Goal: Task Accomplishment & Management: Manage account settings

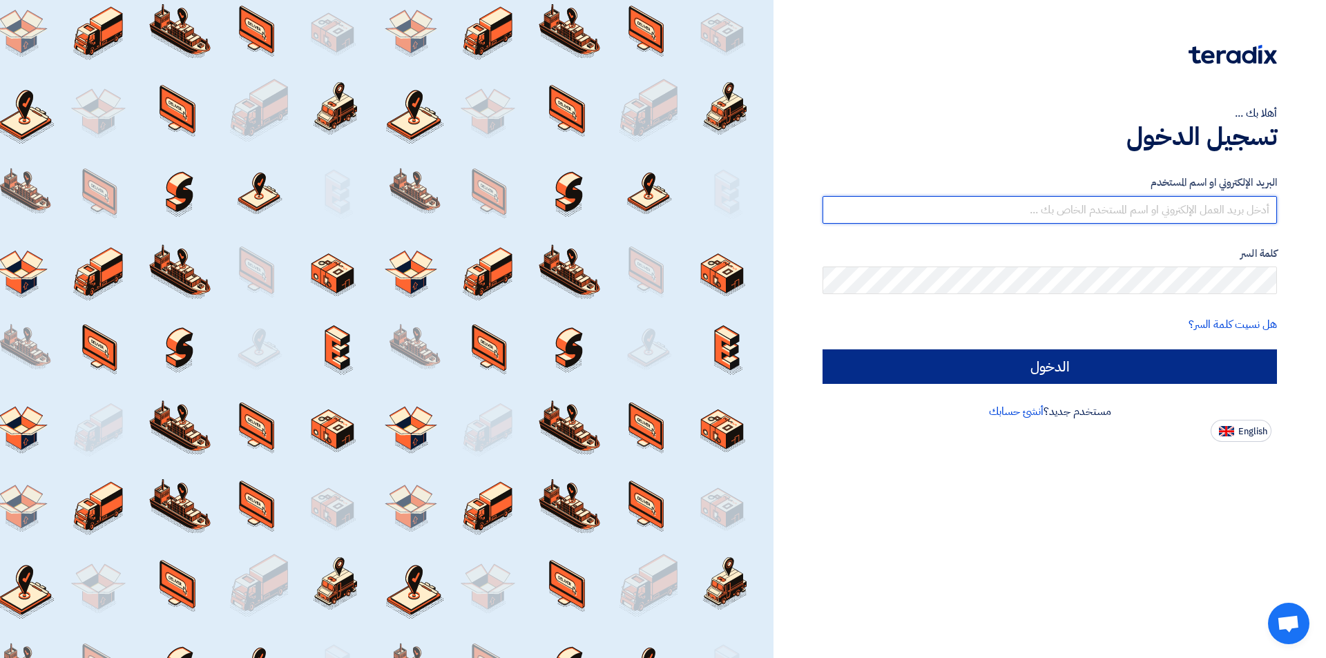
type input "[EMAIL_ADDRESS][DOMAIN_NAME]"
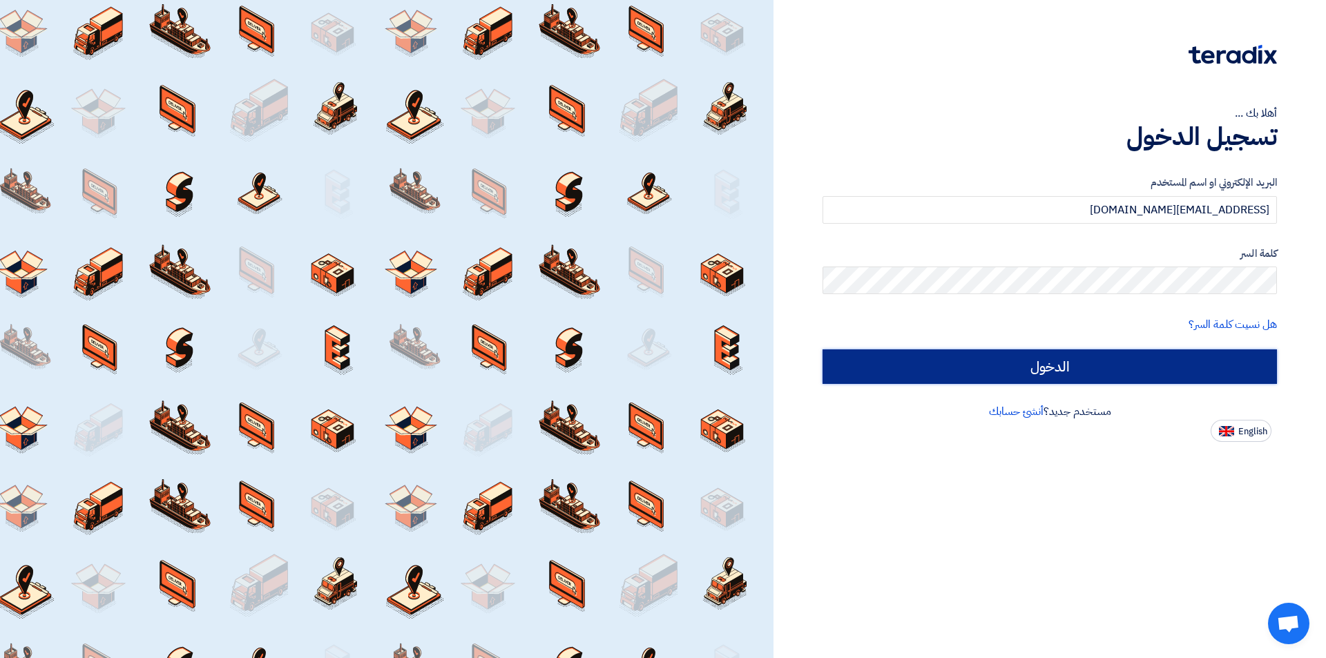
click at [889, 363] on input "الدخول" at bounding box center [1050, 367] width 455 height 35
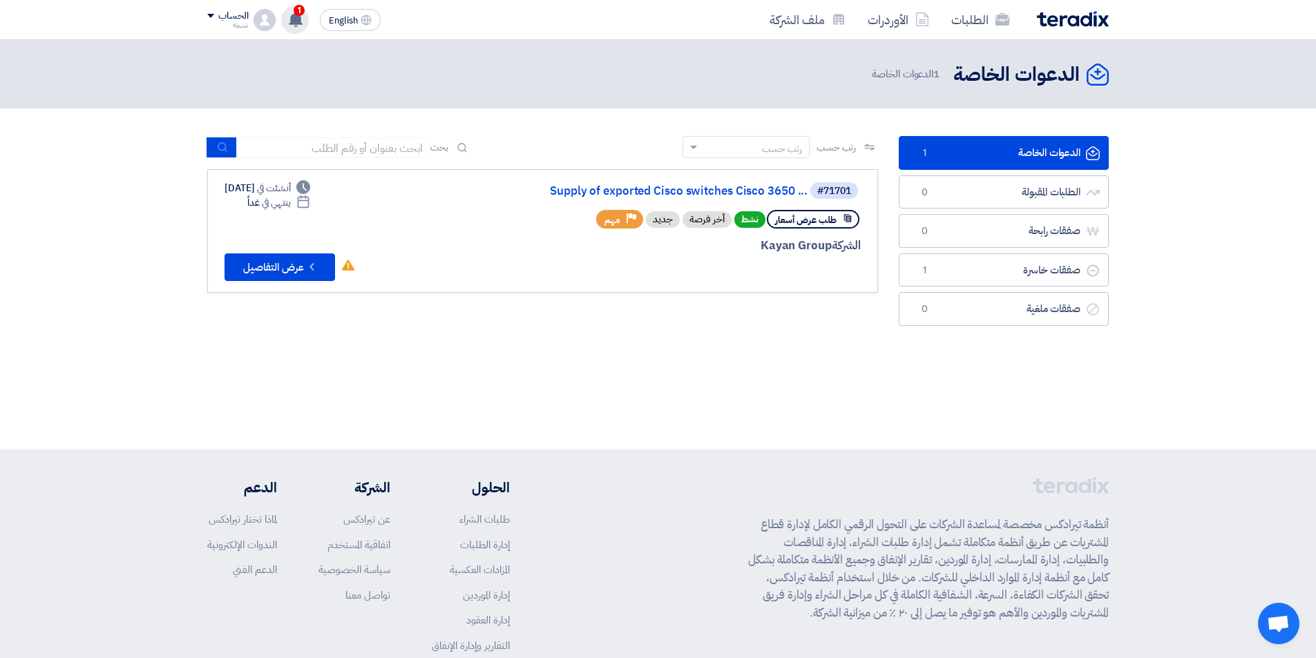
click at [292, 15] on use at bounding box center [296, 19] width 14 height 15
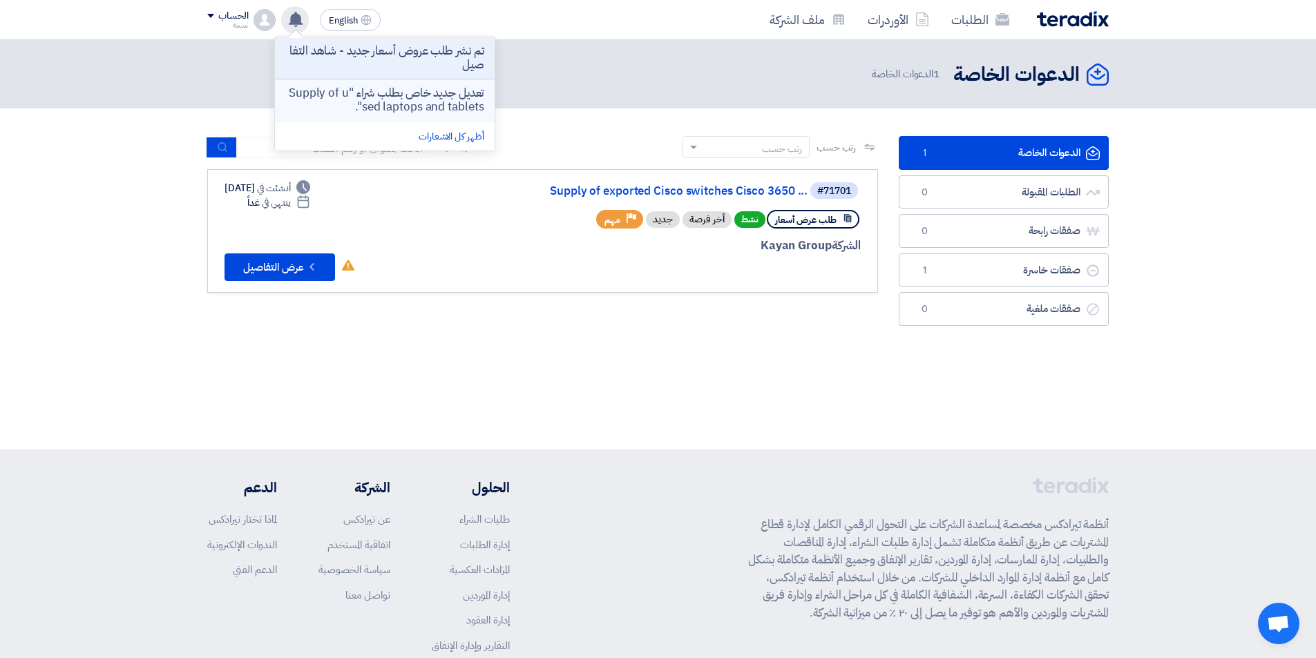
click at [330, 98] on p "تعديل جديد خاص بطلب شراء "Supply of used laptops and tablets"." at bounding box center [385, 100] width 198 height 28
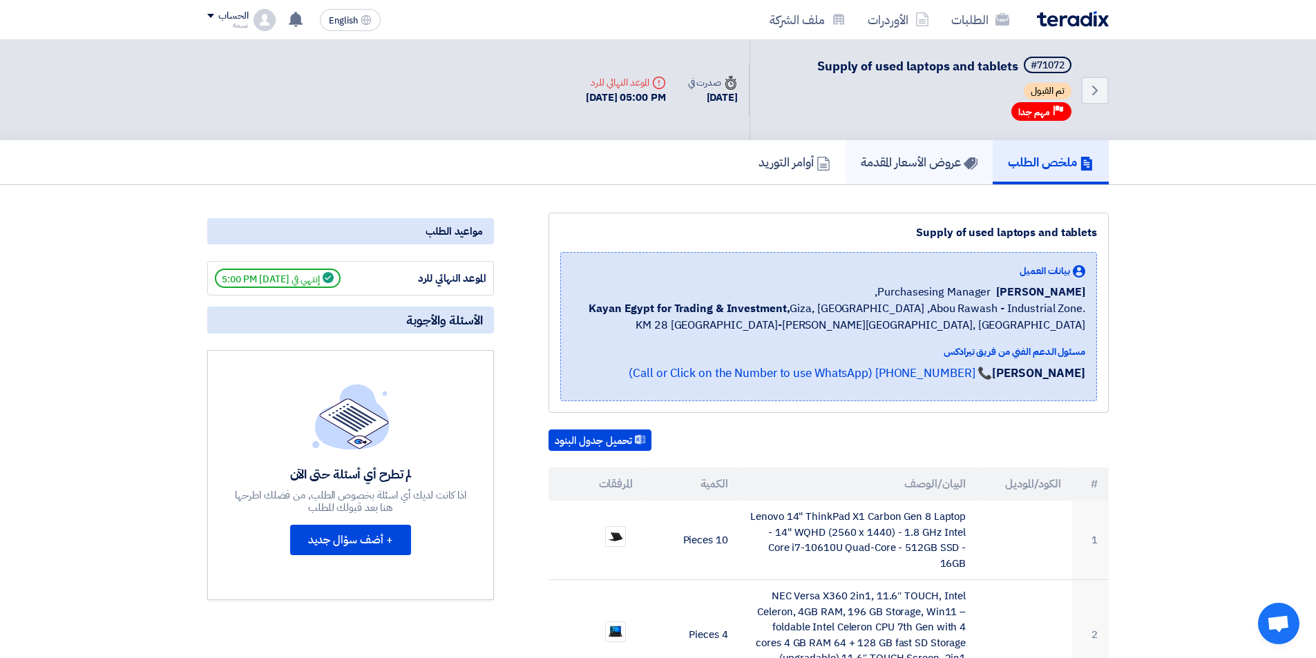
click at [889, 162] on h5 "عروض الأسعار المقدمة" at bounding box center [919, 162] width 117 height 16
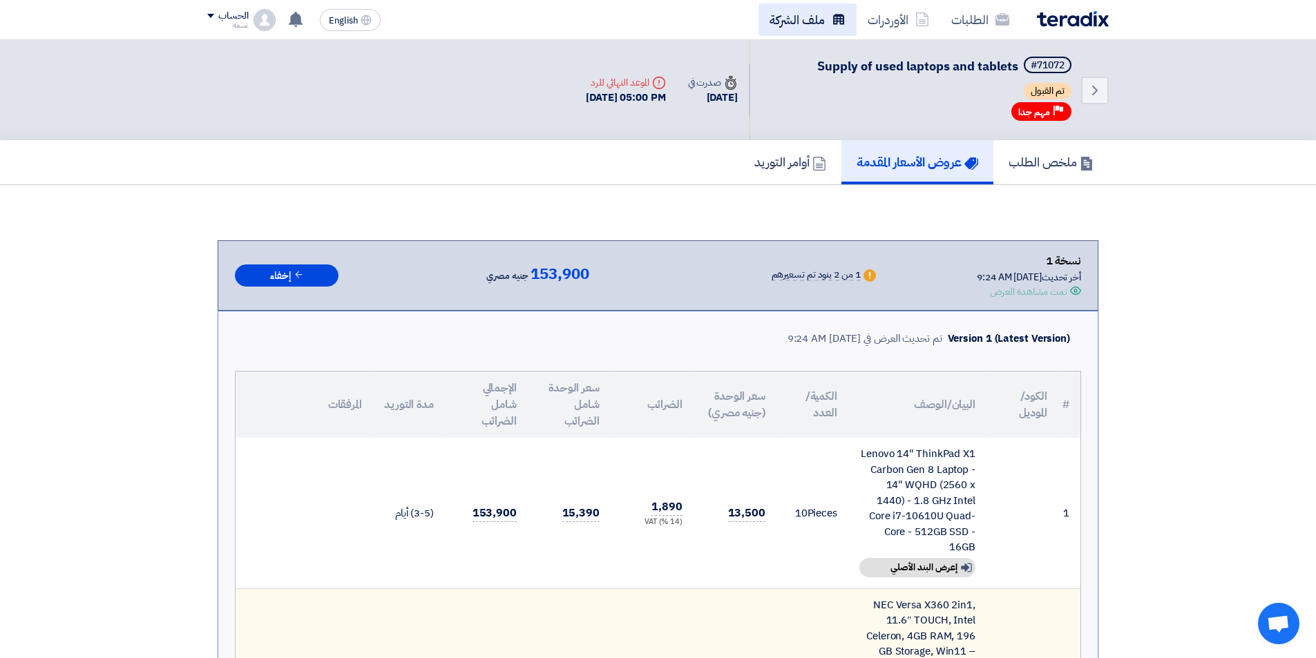
click at [803, 12] on link "ملف الشركة" at bounding box center [808, 19] width 98 height 32
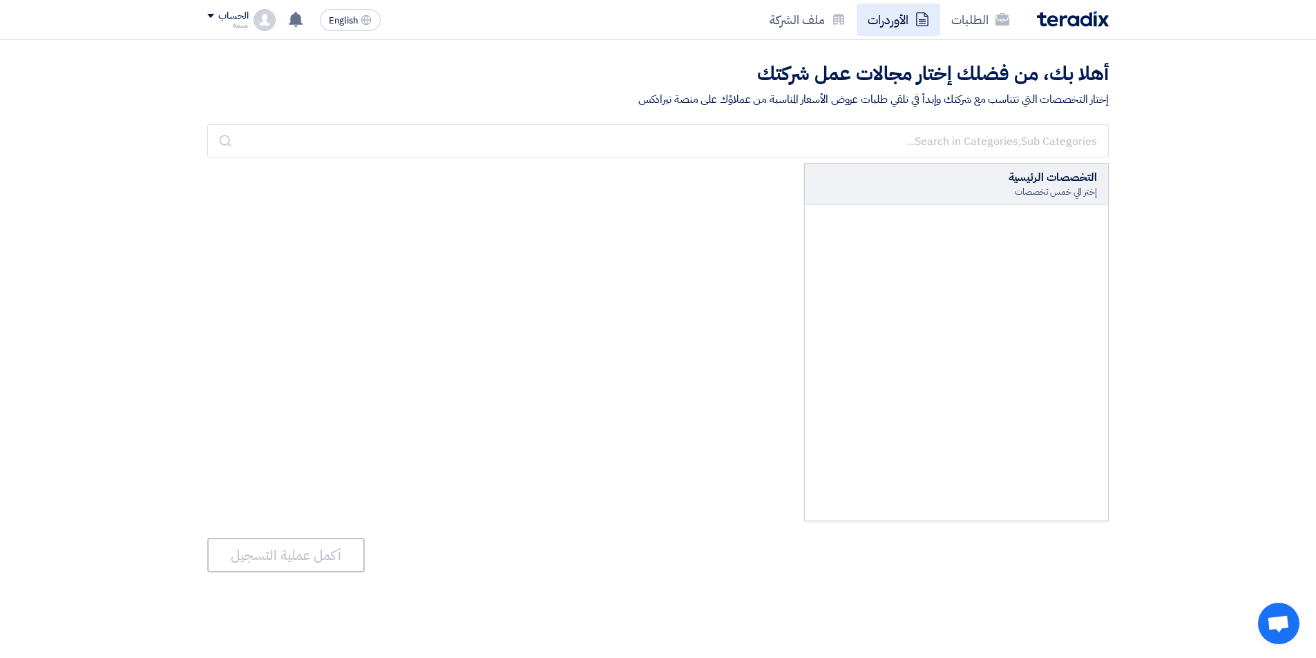
click at [886, 17] on link "الأوردرات" at bounding box center [899, 19] width 84 height 32
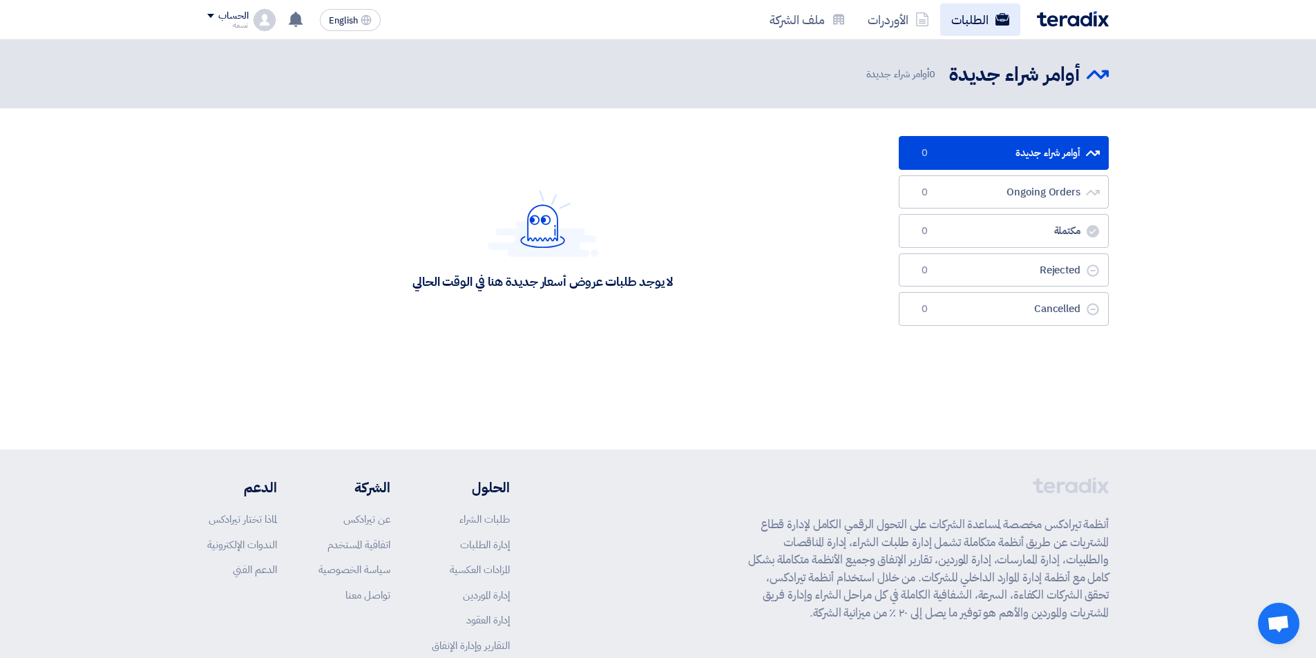
click at [972, 26] on link "الطلبات" at bounding box center [980, 19] width 80 height 32
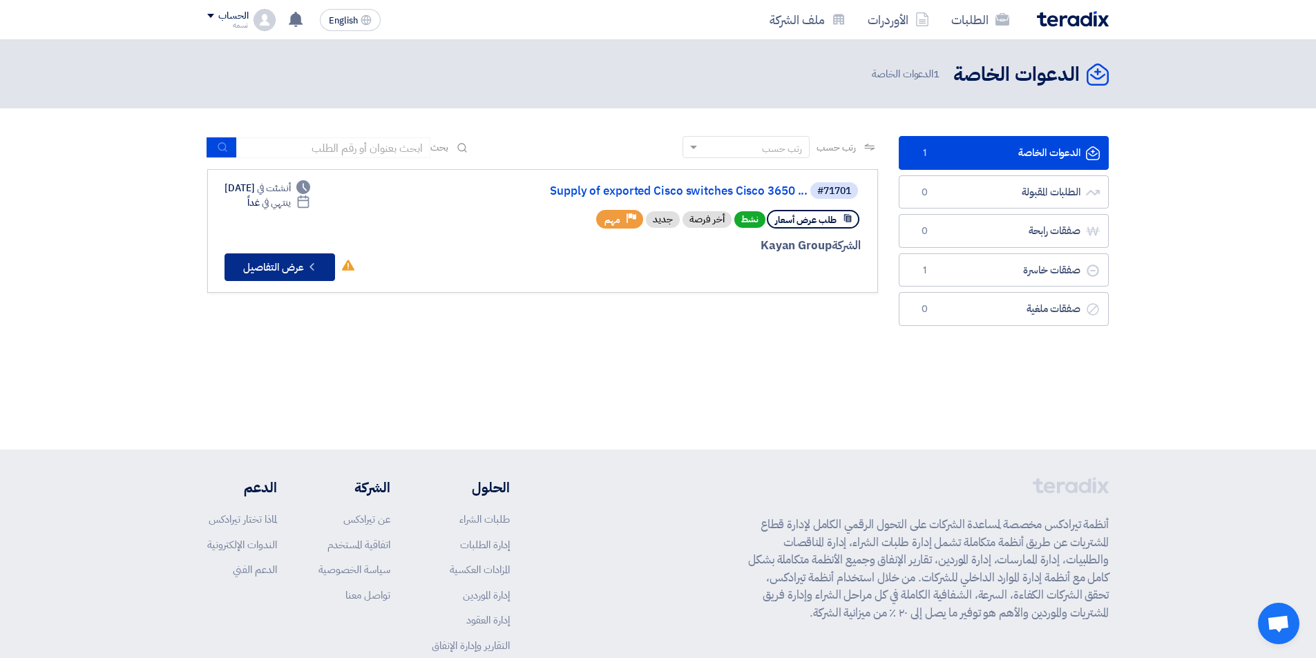
click at [273, 265] on button "Check details عرض التفاصيل" at bounding box center [280, 268] width 111 height 28
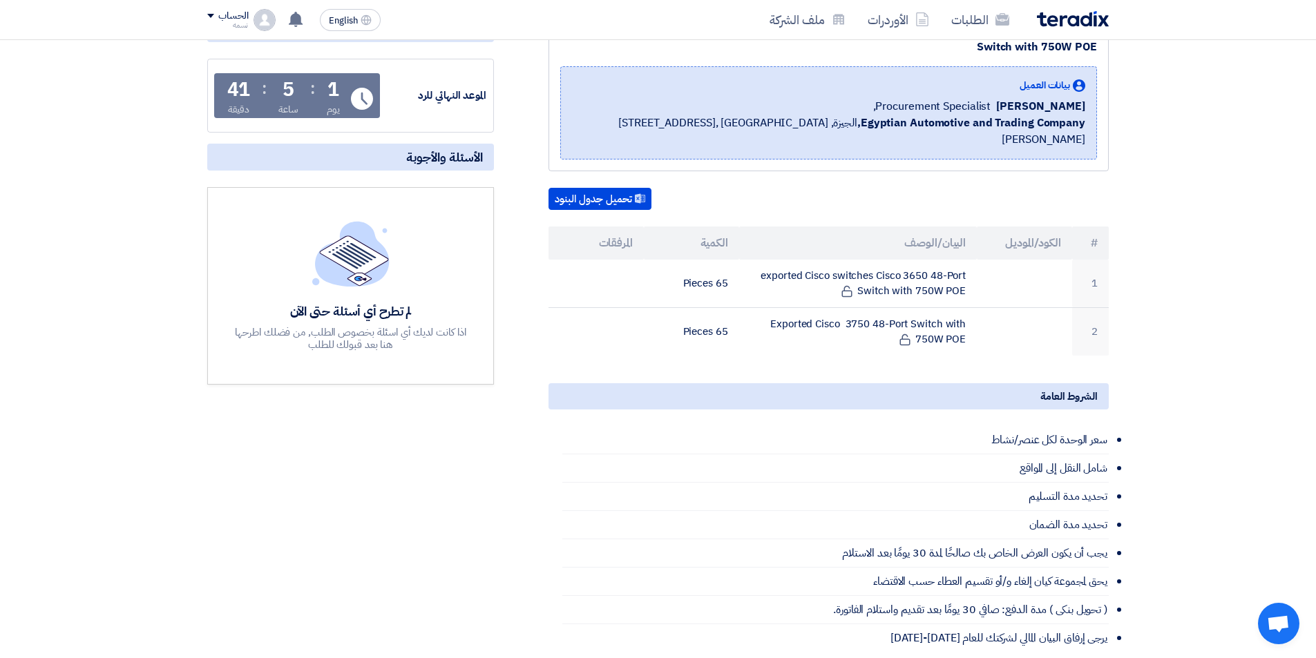
scroll to position [276, 0]
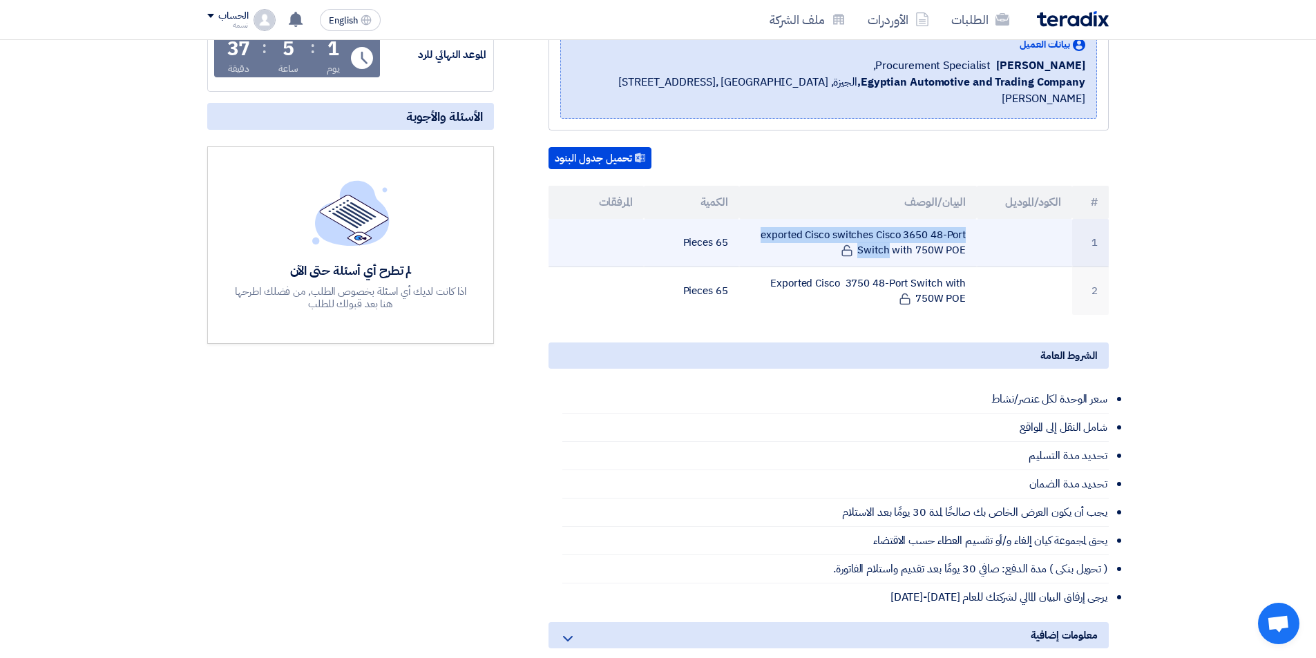
drag, startPoint x: 980, startPoint y: 220, endPoint x: 915, endPoint y: 216, distance: 64.3
click at [915, 219] on tr "1 exported Cisco switches Cisco 3650 48-Port Switch with 750W [PERSON_NAME] 65 …" at bounding box center [829, 243] width 560 height 48
click at [799, 227] on td "exported Cisco switches Cisco 3650 48-Port Switch with 750W POE" at bounding box center [858, 243] width 238 height 48
click at [770, 238] on td "exported Cisco switches Cisco 3650 48-Port Switch with 750W POE" at bounding box center [858, 243] width 238 height 48
drag, startPoint x: 762, startPoint y: 216, endPoint x: 966, endPoint y: 225, distance: 204.0
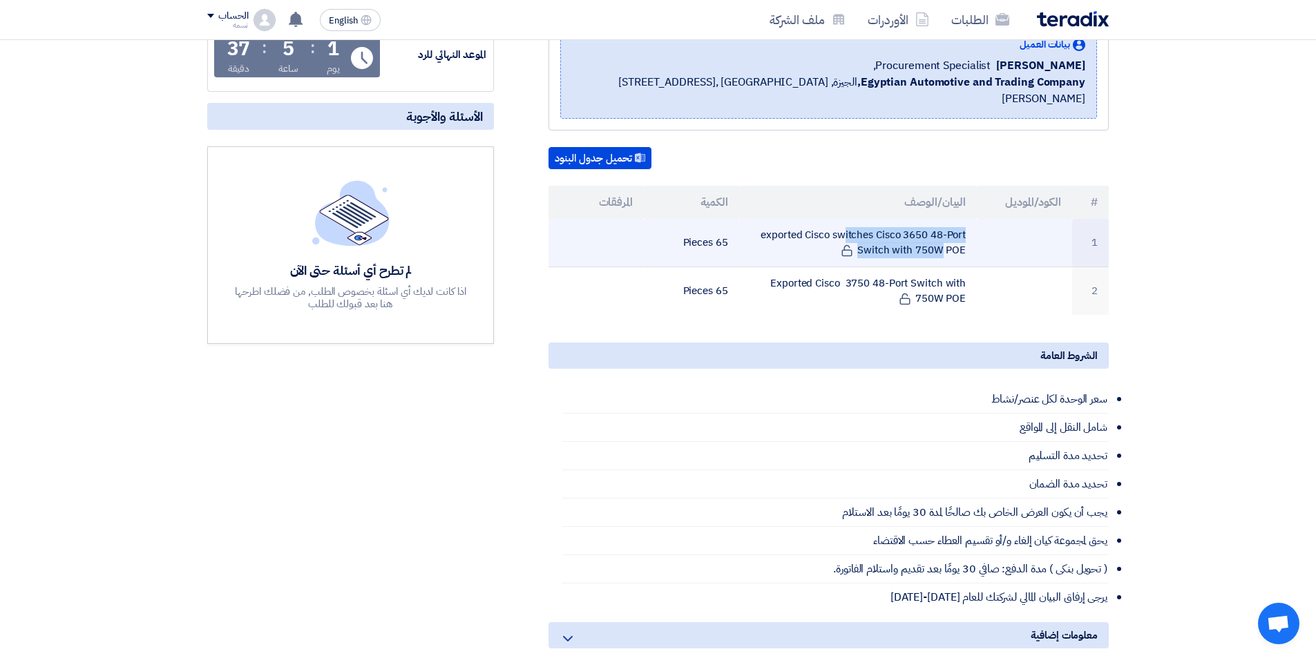
click at [966, 225] on td "exported Cisco switches Cisco 3650 48-Port Switch with 750W POE" at bounding box center [858, 243] width 238 height 48
click at [965, 224] on td "exported Cisco switches Cisco 3650 48-Port Switch with 750W POE" at bounding box center [858, 243] width 238 height 48
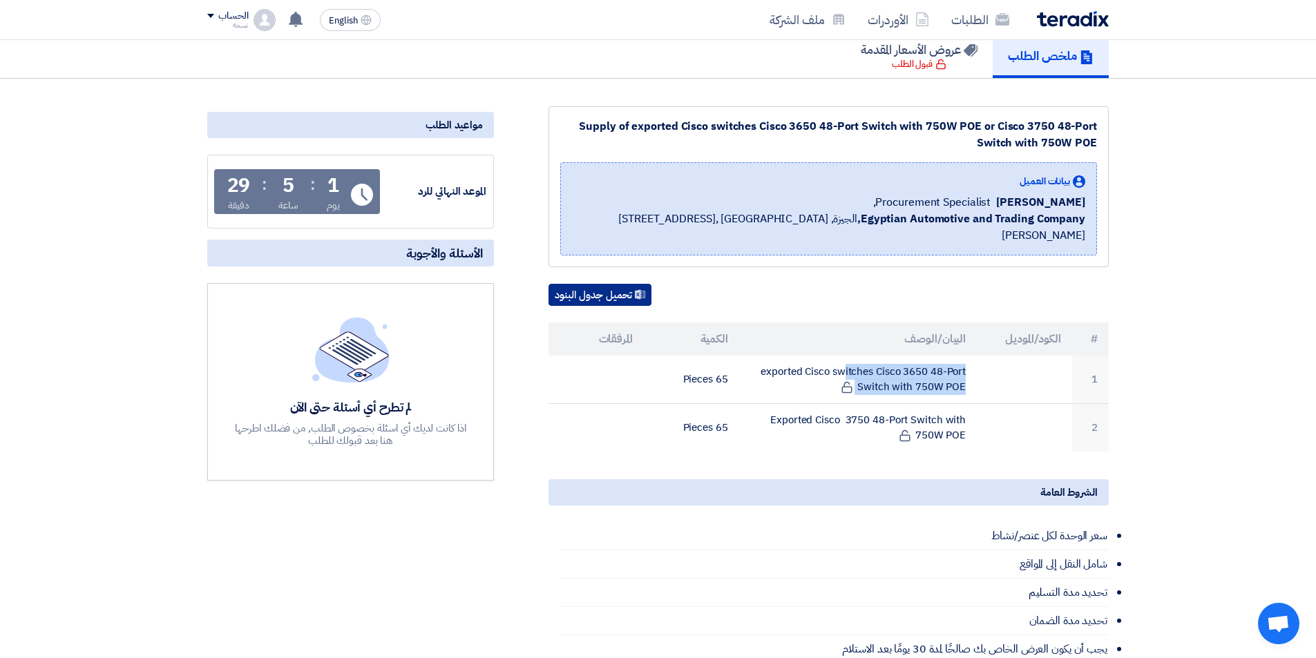
scroll to position [138, 0]
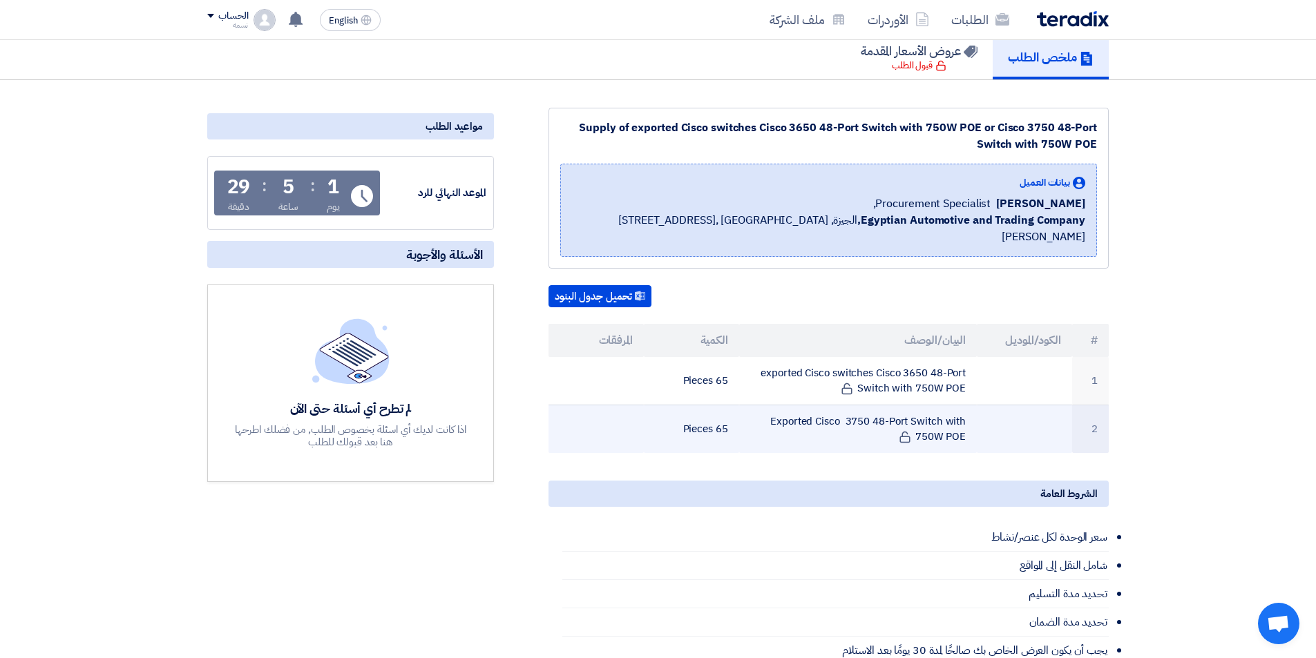
click at [586, 405] on td at bounding box center [596, 429] width 95 height 48
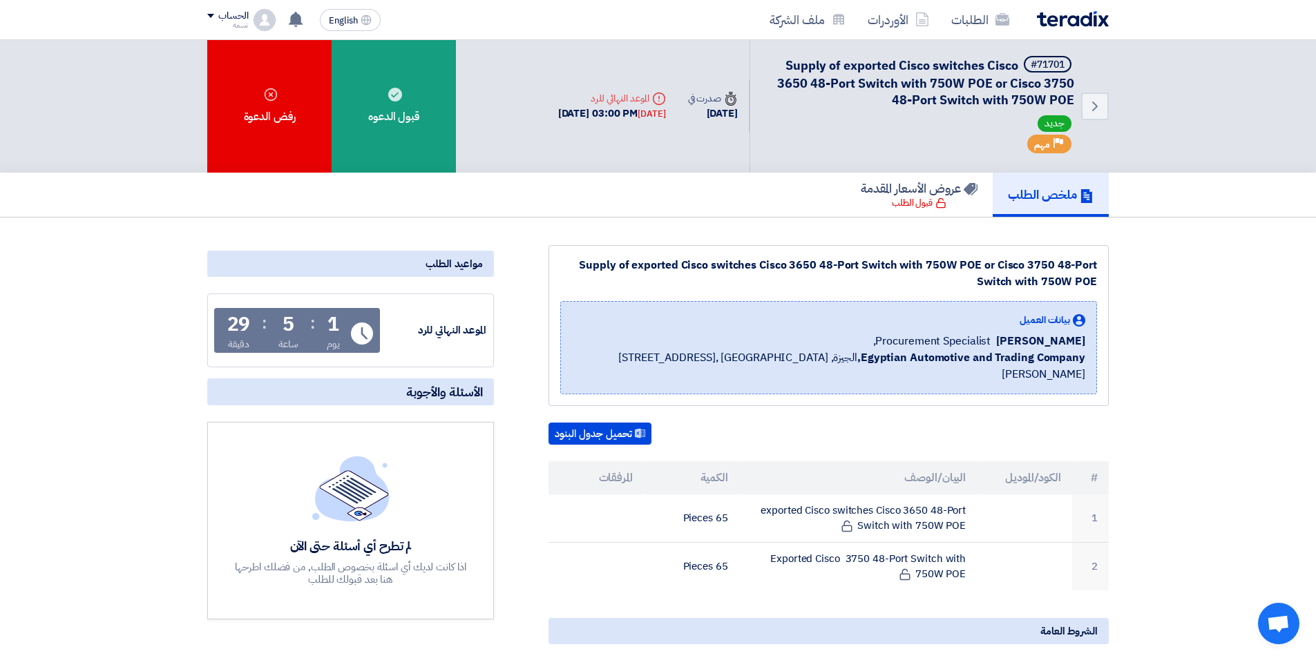
scroll to position [0, 0]
